Goal: Task Accomplishment & Management: Use online tool/utility

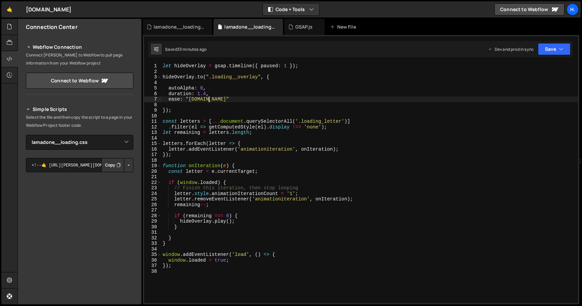
select select "44783"
click at [201, 100] on div "let hideOverlay = gsap . timeline ({ paused : 1 }) ; hideOverlay . to ( ".loadi…" at bounding box center [369, 188] width 416 height 251
drag, startPoint x: 190, startPoint y: 100, endPoint x: 214, endPoint y: 98, distance: 24.7
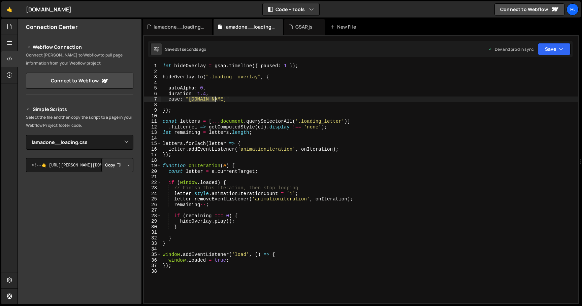
click at [214, 98] on div "let hideOverlay = gsap . timeline ({ paused : 1 }) ; hideOverlay . to ( ".loadi…" at bounding box center [369, 188] width 416 height 251
paste textarea "expoScale(0.5,7,none)"
drag, startPoint x: 189, startPoint y: 100, endPoint x: 249, endPoint y: 99, distance: 60.3
click at [249, 99] on div "let hideOverlay = gsap . timeline ({ paused : 1 }) ; hideOverlay . to ( ".loadi…" at bounding box center [369, 188] width 416 height 251
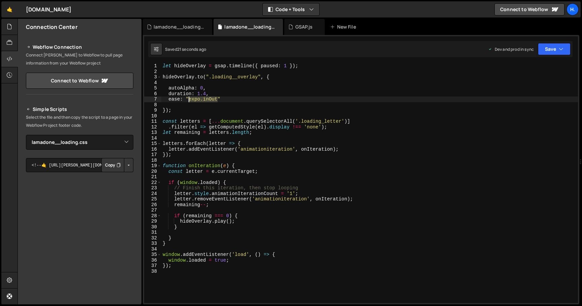
drag, startPoint x: 218, startPoint y: 100, endPoint x: 189, endPoint y: 100, distance: 28.6
click at [189, 100] on div "let hideOverlay = gsap . timeline ({ paused : 1 }) ; hideOverlay . to ( ".loadi…" at bounding box center [369, 188] width 416 height 251
paste textarea "Scale(0.5,7,none)"
drag, startPoint x: 188, startPoint y: 99, endPoint x: 248, endPoint y: 99, distance: 60.3
click at [248, 99] on div "let hideOverlay = gsap . timeline ({ paused : 1 }) ; hideOverlay . to ( ".loadi…" at bounding box center [369, 188] width 416 height 251
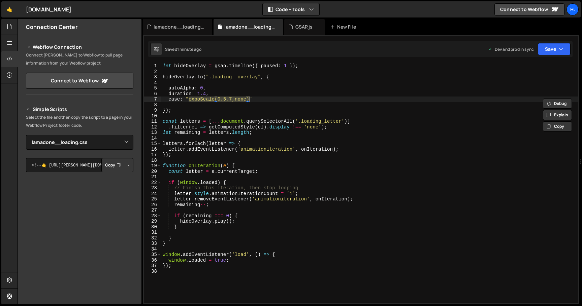
paste textarea "[DOMAIN_NAME]"
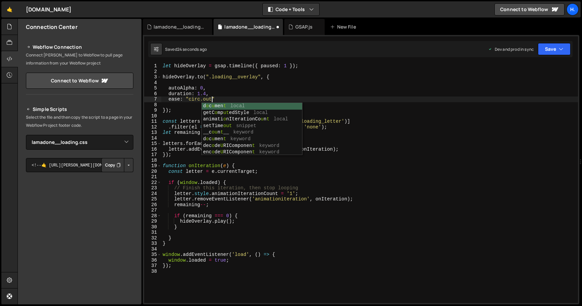
scroll to position [0, 3]
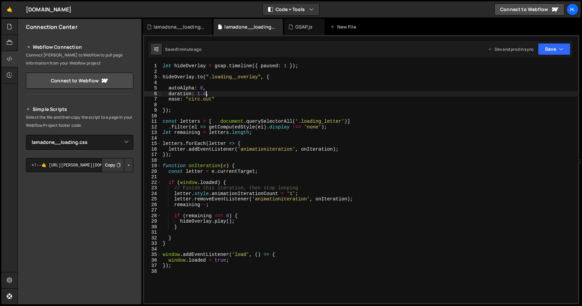
click at [206, 95] on div "let hideOverlay = gsap . timeline ({ paused : 1 }) ; hideOverlay . to ( ".loadi…" at bounding box center [369, 188] width 416 height 251
drag, startPoint x: 189, startPoint y: 99, endPoint x: 211, endPoint y: 98, distance: 22.6
click at [211, 98] on div "let hideOverlay = gsap . timeline ({ paused : 1 }) ; hideOverlay . to ( ".loadi…" at bounding box center [369, 188] width 416 height 251
paste textarea "expoScale(0.5,7,none)"
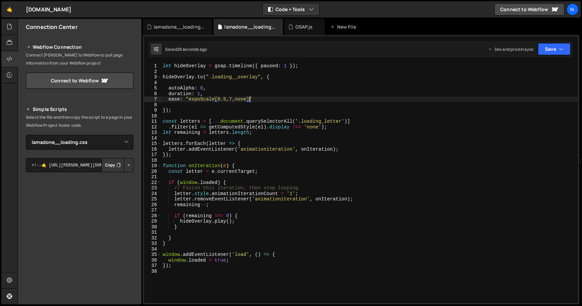
click at [200, 93] on div "let hideOverlay = gsap . timeline ({ paused : 1 }) ; hideOverlay . to ( ".loadi…" at bounding box center [369, 188] width 416 height 251
click at [251, 263] on div "let hideOverlay = gsap . timeline ({ paused : 1 }) ; hideOverlay . to ( ".loadi…" at bounding box center [369, 188] width 416 height 251
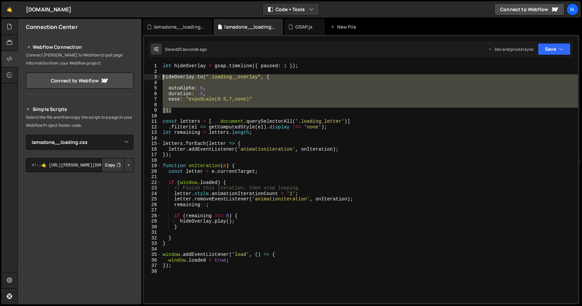
drag, startPoint x: 201, startPoint y: 110, endPoint x: 162, endPoint y: 79, distance: 49.6
click at [162, 79] on div "let hideOverlay = gsap . timeline ({ paused : 1 }) ; hideOverlay . to ( ".loadi…" at bounding box center [369, 188] width 416 height 251
click at [182, 110] on div "let hideOverlay = gsap . timeline ({ paused : 1 }) ; hideOverlay . to ( ".loadi…" at bounding box center [369, 183] width 416 height 240
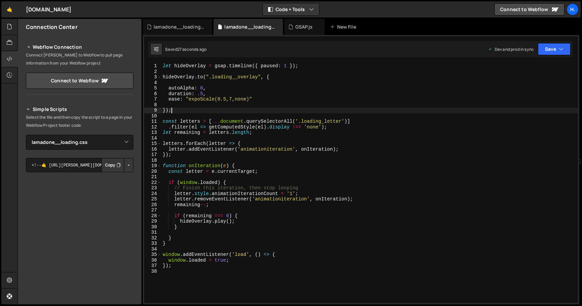
scroll to position [0, 0]
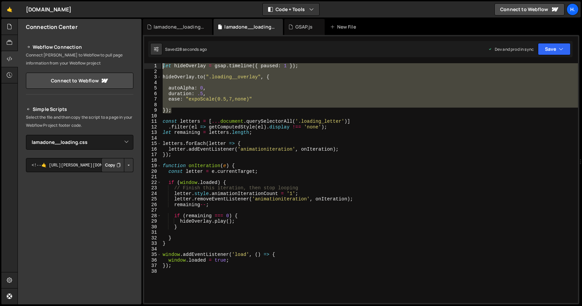
drag, startPoint x: 186, startPoint y: 111, endPoint x: 149, endPoint y: 62, distance: 61.1
click at [149, 62] on div "1 Type cmd + s to save your Javascript file. הההההההההההההההההההההההההההההההההה…" at bounding box center [361, 170] width 436 height 270
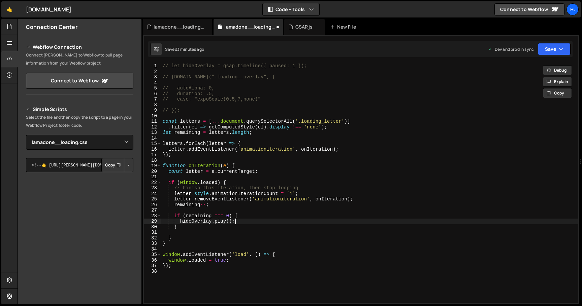
click at [240, 224] on div "// let hideOverlay = gsap.timeline({ paused: 1 }); // [DOMAIN_NAME](".loading__…" at bounding box center [369, 188] width 416 height 251
drag, startPoint x: 240, startPoint y: 224, endPoint x: 181, endPoint y: 223, distance: 58.9
click at [181, 223] on div "// let hideOverlay = gsap.timeline({ paused: 1 }); // [DOMAIN_NAME](".loading__…" at bounding box center [369, 188] width 416 height 251
type textarea "//[DOMAIN_NAME]();"
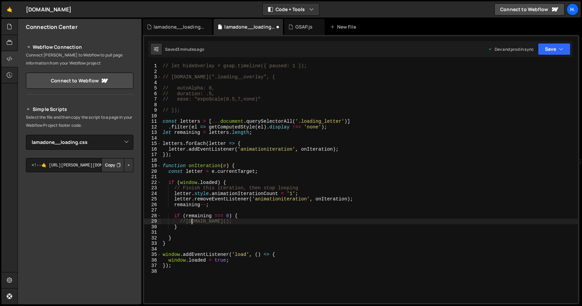
click at [254, 223] on div "// let hideOverlay = gsap.timeline({ paused: 1 }); // [DOMAIN_NAME](".loading__…" at bounding box center [369, 188] width 416 height 251
click at [324, 118] on div "// let hideOverlay = gsap.timeline({ paused: 1 }); // [DOMAIN_NAME](".loading__…" at bounding box center [369, 188] width 416 height 251
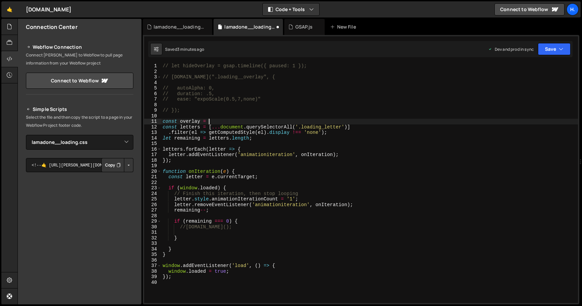
scroll to position [0, 3]
drag, startPoint x: 221, startPoint y: 127, endPoint x: 284, endPoint y: 125, distance: 63.0
click at [284, 125] on div "// let hideOverlay = gsap.timeline({ paused: 1 }); // [DOMAIN_NAME](".loading__…" at bounding box center [369, 188] width 416 height 251
click at [250, 122] on div "// let hideOverlay = gsap.timeline({ paused: 1 }); // [DOMAIN_NAME](".loading__…" at bounding box center [369, 188] width 416 height 251
paste textarea "document.querySelector"
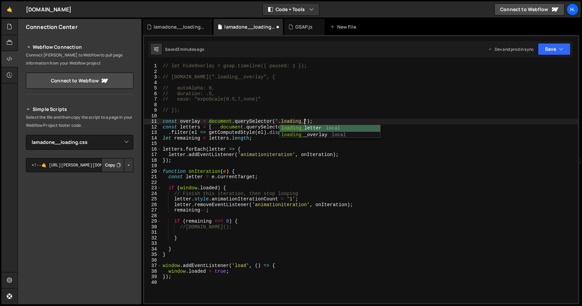
scroll to position [0, 10]
click at [195, 120] on div "// let hideOverlay = gsap.timeline({ paused: 1 }); // [DOMAIN_NAME](".loading__…" at bounding box center [369, 188] width 416 height 251
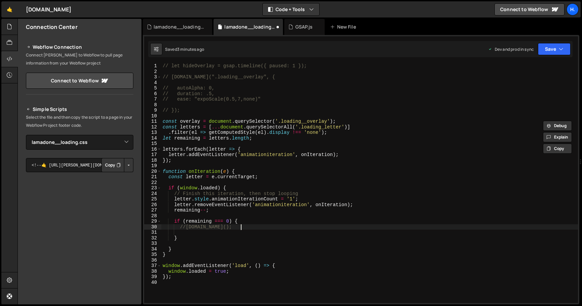
click at [248, 228] on div "// let hideOverlay = gsap.timeline({ paused: 1 }); // [DOMAIN_NAME](".loading__…" at bounding box center [369, 188] width 416 height 251
type textarea "//[DOMAIN_NAME]();"
click at [233, 232] on div "// let hideOverlay = gsap.timeline({ paused: 1 }); // [DOMAIN_NAME](".loading__…" at bounding box center [369, 188] width 416 height 251
paste textarea "overlay"
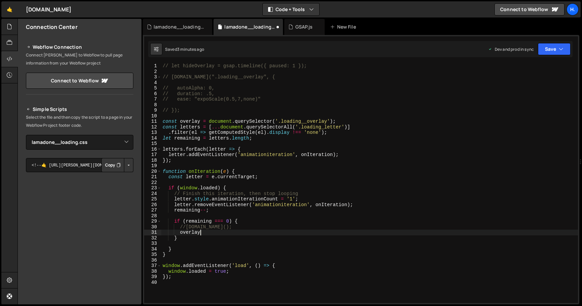
scroll to position [0, 2]
type textarea "overlay."
drag, startPoint x: 203, startPoint y: 233, endPoint x: 180, endPoint y: 233, distance: 22.6
click at [180, 233] on div "// let hideOverlay = gsap.timeline({ paused: 1 }); // [DOMAIN_NAME](".loading__…" at bounding box center [369, 188] width 416 height 251
paste textarea
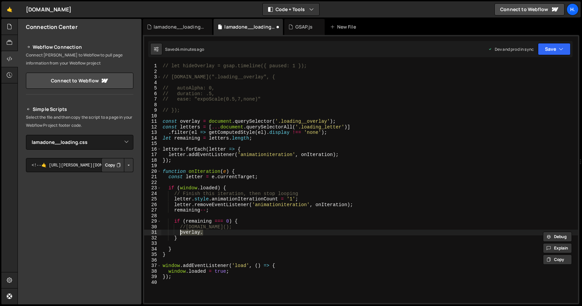
scroll to position [0, 0]
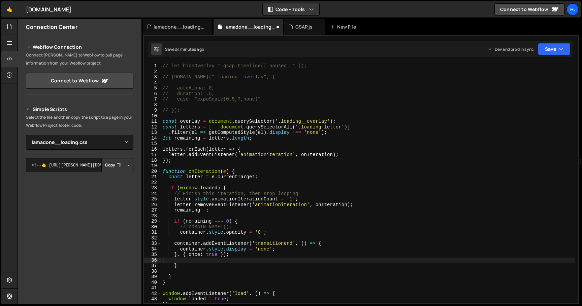
click at [174, 242] on div "// let hideOverlay = gsap.timeline({ paused: 1 }); // [DOMAIN_NAME](".loading__…" at bounding box center [368, 188] width 414 height 251
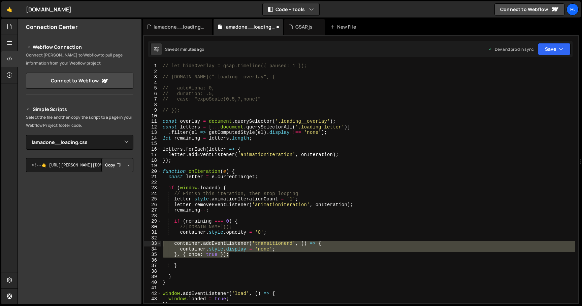
drag, startPoint x: 236, startPoint y: 254, endPoint x: 135, endPoint y: 244, distance: 101.8
click at [135, 244] on div "Files New File Create your first file Get started by starting a Javascript or C…" at bounding box center [300, 162] width 564 height 286
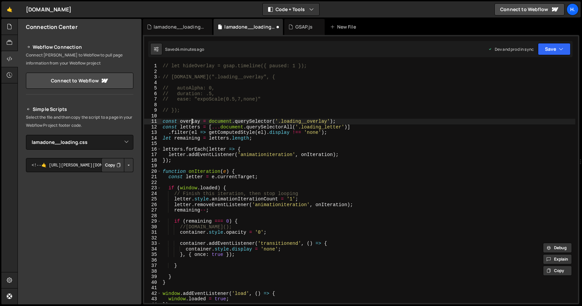
click at [193, 121] on div "// let hideOverlay = gsap.timeline({ paused: 1 }); // [DOMAIN_NAME](".loading__…" at bounding box center [368, 188] width 414 height 251
click at [198, 242] on div "// let hideOverlay = gsap.timeline({ paused: 1 }); // [DOMAIN_NAME](".loading__…" at bounding box center [368, 188] width 414 height 251
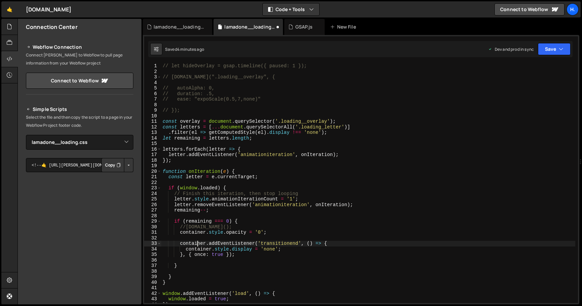
click at [198, 242] on div "// let hideOverlay = gsap.timeline({ paused: 1 }); // [DOMAIN_NAME](".loading__…" at bounding box center [368, 188] width 414 height 251
paste textarea "overlay"
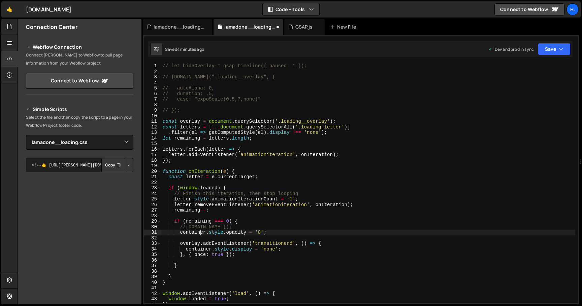
click at [200, 231] on div "// let hideOverlay = gsap.timeline({ paused: 1 }); // [DOMAIN_NAME](".loading__…" at bounding box center [368, 188] width 414 height 251
paste textarea "overlay"
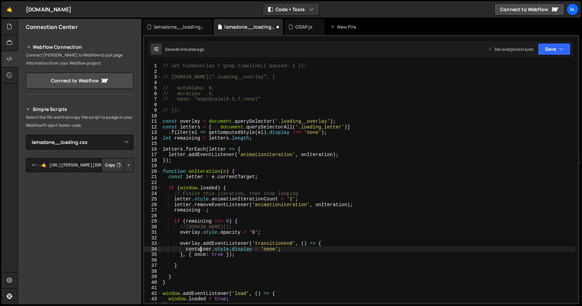
click at [200, 248] on div "// let hideOverlay = gsap.timeline({ paused: 1 }); // [DOMAIN_NAME](".loading__…" at bounding box center [368, 188] width 414 height 251
paste textarea "overlay"
click at [256, 253] on div "// let hideOverlay = gsap.timeline({ paused: 1 }); // [DOMAIN_NAME](".loading__…" at bounding box center [368, 188] width 414 height 251
click at [180, 268] on div "// let hideOverlay = gsap.timeline({ paused: 1 }); // [DOMAIN_NAME](".loading__…" at bounding box center [368, 188] width 414 height 251
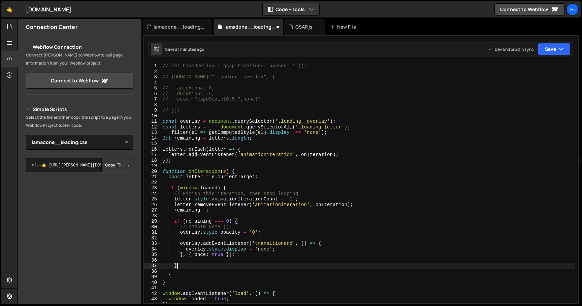
click at [232, 255] on div "// let hideOverlay = gsap.timeline({ paused: 1 }); // [DOMAIN_NAME](".loading__…" at bounding box center [368, 188] width 414 height 251
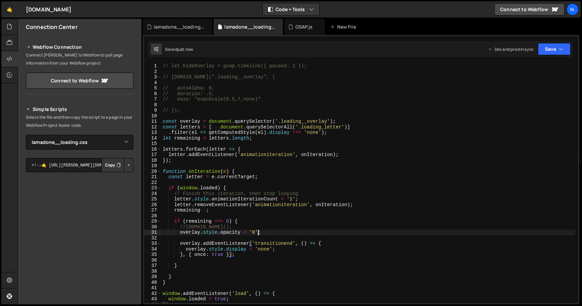
click at [258, 232] on div "// let hideOverlay = gsap.timeline({ paused: 1 }); // [DOMAIN_NAME](".loading__…" at bounding box center [368, 188] width 414 height 251
click at [186, 27] on div "lamadone__loading.css" at bounding box center [179, 27] width 51 height 7
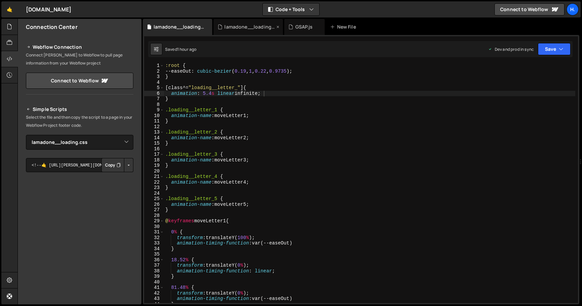
click at [256, 32] on div "lamadone__loading.js" at bounding box center [247, 27] width 69 height 16
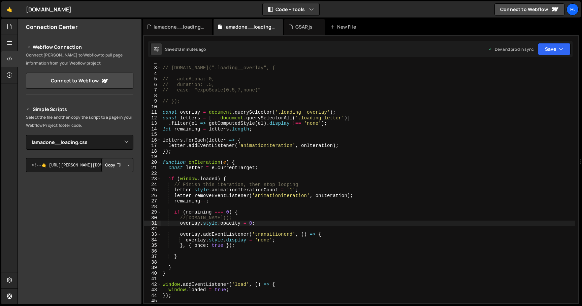
scroll to position [16, 0]
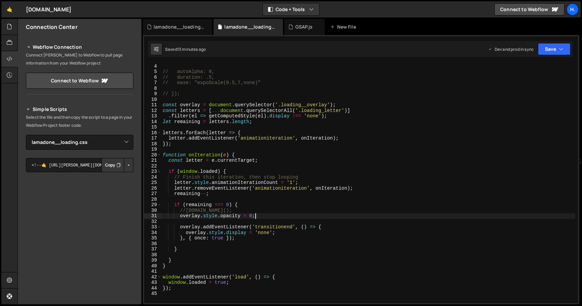
click at [273, 216] on div "// [DOMAIN_NAME](".loading__overlay", { // autoAlpha: 0, // duration: .5, // ea…" at bounding box center [368, 183] width 414 height 251
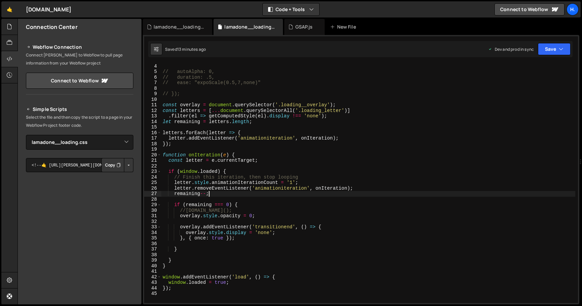
click at [271, 195] on div "// [DOMAIN_NAME](".loading__overlay", { // autoAlpha: 0, // duration: .5, // ea…" at bounding box center [368, 183] width 414 height 251
type textarea "remaining--;"
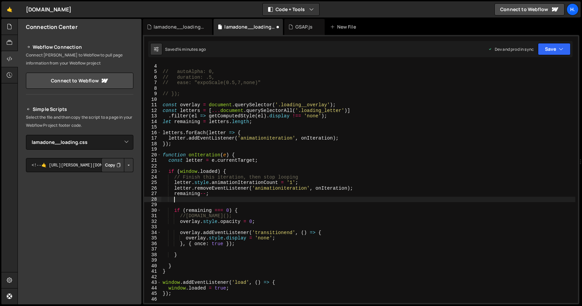
scroll to position [0, 0]
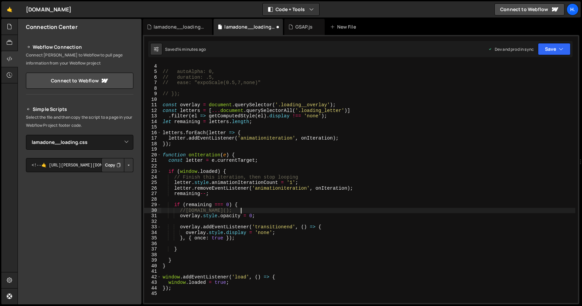
click at [256, 209] on div "// [DOMAIN_NAME](".loading__overlay", { // autoAlpha: 0, // duration: .5, // ea…" at bounding box center [368, 183] width 414 height 251
type textarea "//[DOMAIN_NAME]();"
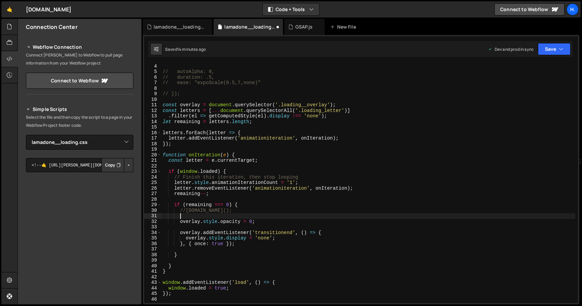
paste textarea "});"
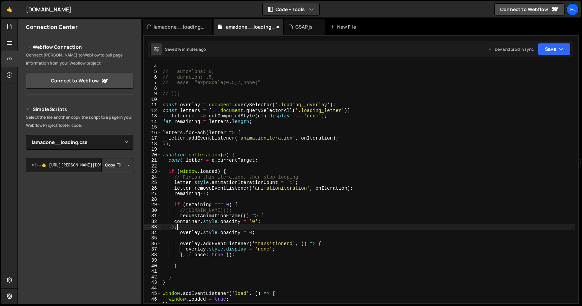
scroll to position [0, 1]
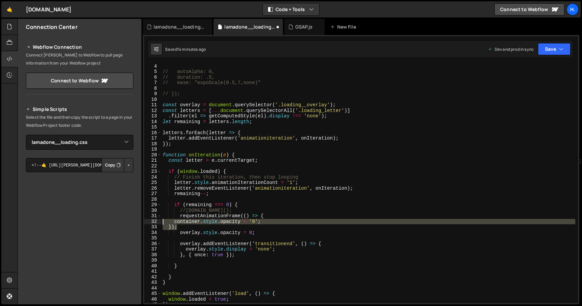
drag, startPoint x: 198, startPoint y: 227, endPoint x: 134, endPoint y: 223, distance: 64.1
click at [134, 223] on div "Files New File Create your first file Get started by starting a Javascript or C…" at bounding box center [300, 162] width 564 height 286
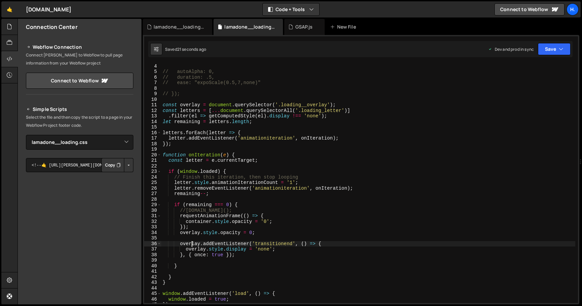
click at [191, 244] on div "// [DOMAIN_NAME](".loading__overlay", { // autoAlpha: 0, // duration: .5, // ea…" at bounding box center [368, 183] width 414 height 251
click at [199, 221] on div "// [DOMAIN_NAME](".loading__overlay", { // autoAlpha: 0, // duration: .5, // ea…" at bounding box center [368, 183] width 414 height 251
paste textarea "overlay"
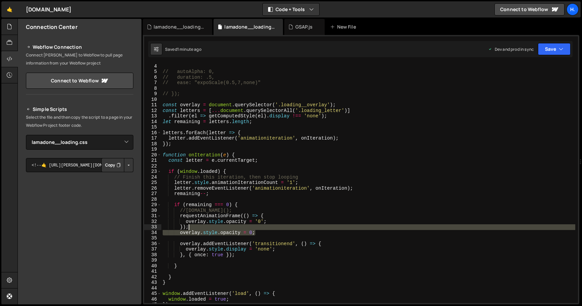
drag, startPoint x: 275, startPoint y: 235, endPoint x: 278, endPoint y: 228, distance: 7.5
click at [278, 228] on div "// [DOMAIN_NAME](".loading__overlay", { // autoAlpha: 0, // duration: .5, // ea…" at bounding box center [368, 183] width 414 height 251
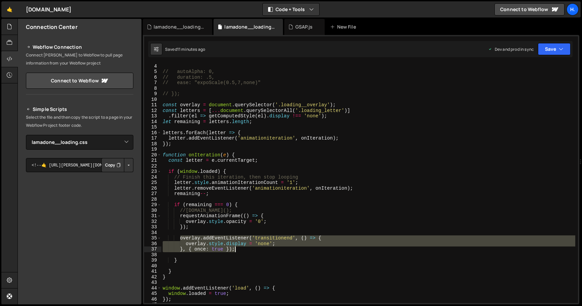
drag, startPoint x: 180, startPoint y: 239, endPoint x: 244, endPoint y: 252, distance: 64.6
click at [244, 252] on div "// [DOMAIN_NAME](".loading__overlay", { // autoAlpha: 0, // duration: .5, // ea…" at bounding box center [368, 183] width 414 height 251
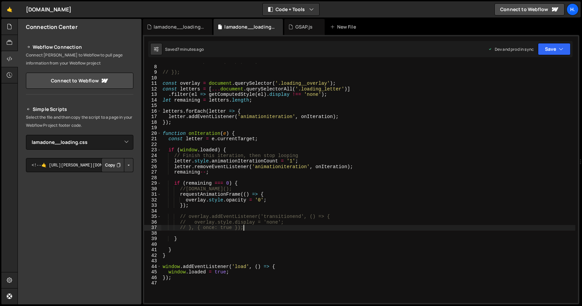
scroll to position [38, 0]
click at [237, 150] on div "// ease: "expoScale(0.5,7,none)" // }); const overlay = document . querySelecto…" at bounding box center [368, 184] width 414 height 251
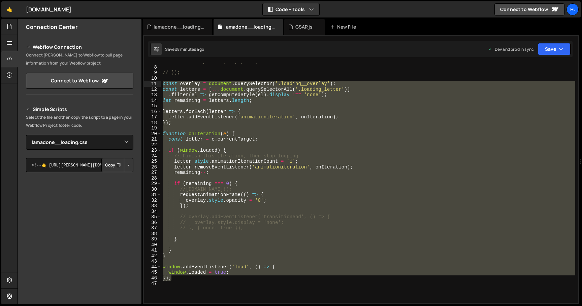
drag, startPoint x: 201, startPoint y: 278, endPoint x: 158, endPoint y: 83, distance: 200.0
click at [158, 83] on div "if (window.loaded) { 7 8 9 10 11 12 13 14 15 16 17 18 19 20 21 22 23 24 25 26 2…" at bounding box center [361, 183] width 434 height 240
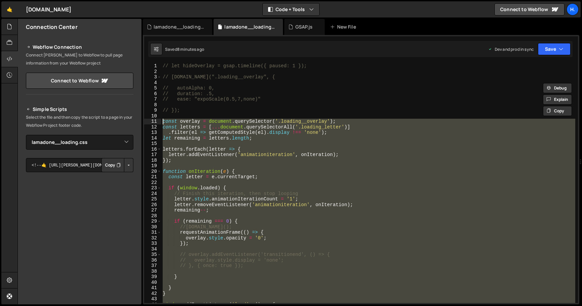
scroll to position [0, 0]
click at [243, 158] on div "// let hideOverlay = gsap.timeline({ paused: 1 }); // [DOMAIN_NAME](".loading__…" at bounding box center [368, 183] width 414 height 240
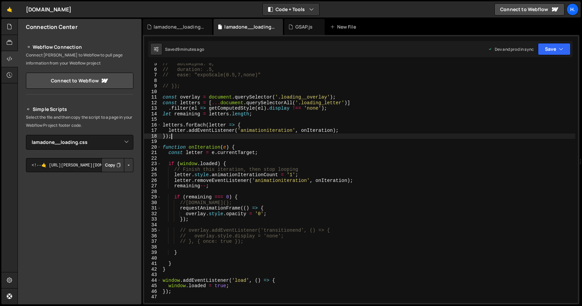
scroll to position [24, 0]
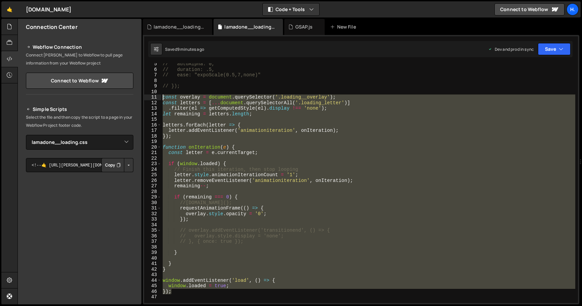
drag, startPoint x: 176, startPoint y: 294, endPoint x: 159, endPoint y: 97, distance: 198.4
click at [159, 97] on div "}); 5 6 7 8 9 10 11 12 13 14 15 16 17 18 19 20 21 22 23 24 25 26 27 28 29 30 31…" at bounding box center [361, 183] width 434 height 240
click at [232, 222] on div "// autoAlpha: 0, // duration: .5, // ease: "expoScale(0.5,7,none)" // }); const…" at bounding box center [368, 183] width 414 height 240
type textarea "});"
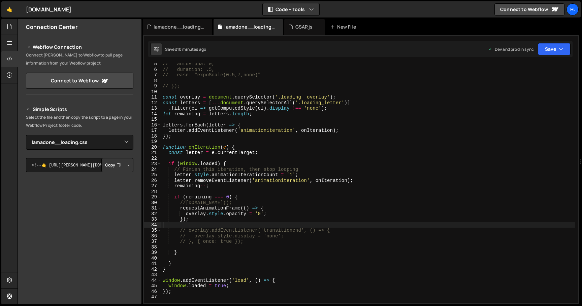
click at [245, 226] on div "// autoAlpha: 0, // duration: .5, // ease: "expoScale(0.5,7,none)" // }); const…" at bounding box center [368, 186] width 414 height 251
paste textarea "}, 3000); // 3000 ms = 3 seconds"
type textarea "}, 3000); // 3000 ms = 3 seconds"
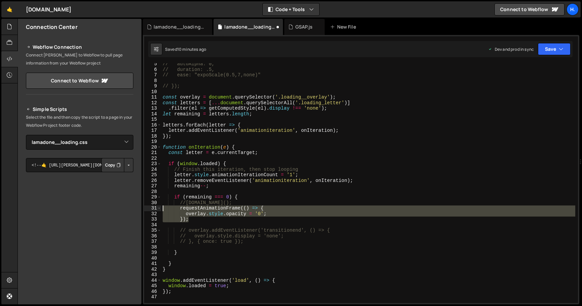
drag, startPoint x: 204, startPoint y: 222, endPoint x: 149, endPoint y: 208, distance: 57.0
click at [149, 208] on div "5 6 7 8 9 10 11 12 13 14 15 16 17 18 19 20 21 22 23 24 25 26 27 28 29 30 31 32 …" at bounding box center [361, 183] width 434 height 240
paste textarea "}, 3000); // 3000 ms = 3 seconds"
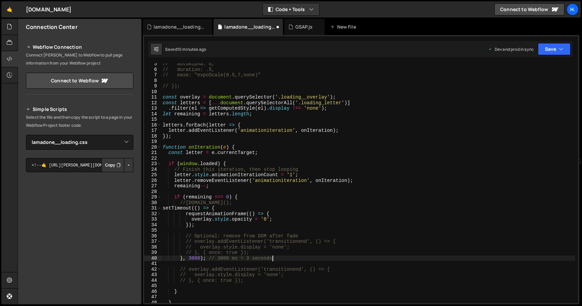
click at [162, 208] on div "// autoAlpha: 0, // duration: .5, // ease: "expoScale(0.5,7,none)" // }); const…" at bounding box center [368, 186] width 414 height 251
type textarea "setTimeout(() => {"
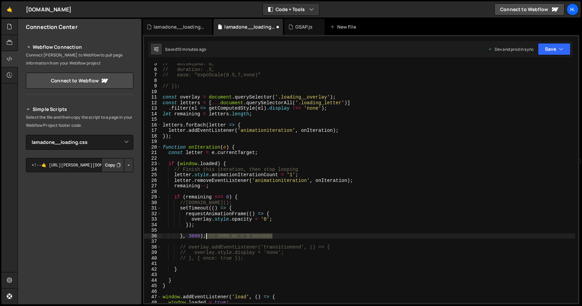
drag, startPoint x: 276, startPoint y: 234, endPoint x: 207, endPoint y: 235, distance: 68.7
click at [207, 235] on div "// autoAlpha: 0, // duration: .5, // ease: "expoScale(0.5,7,none)" // }); const…" at bounding box center [368, 186] width 414 height 251
click at [192, 236] on div "// autoAlpha: 0, // duration: .5, // ease: "expoScale(0.5,7,none)" // }); const…" at bounding box center [368, 186] width 414 height 251
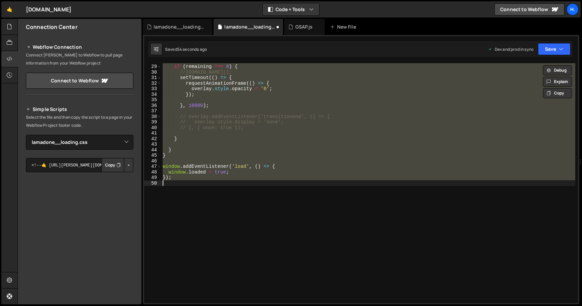
scroll to position [155, 0]
type textarea "}, 3000); // 3000 ms = 3 seconds"
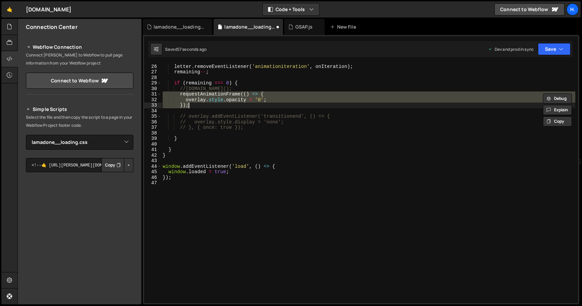
scroll to position [138, 0]
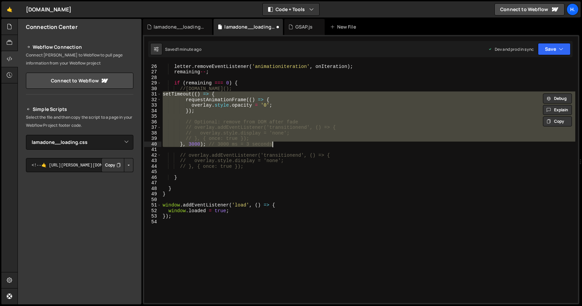
type textarea "overlay.style.opacity = '0'; });"
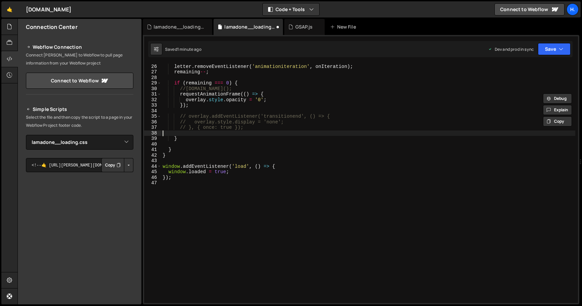
click at [263, 133] on div "letter . style . animationIterationCount = '1' ; letter . removeEventListener (…" at bounding box center [368, 183] width 414 height 251
click at [268, 125] on div "letter . style . animationIterationCount = '1' ; letter . removeEventListener (…" at bounding box center [368, 183] width 414 height 251
click at [273, 130] on div "letter . style . animationIterationCount = '1' ; letter . removeEventListener (…" at bounding box center [368, 183] width 414 height 251
type textarea "// }, { once: true });"
